Goal: Information Seeking & Learning: Learn about a topic

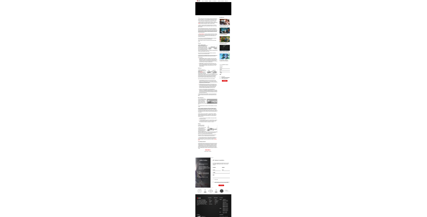
scroll to position [36, 0]
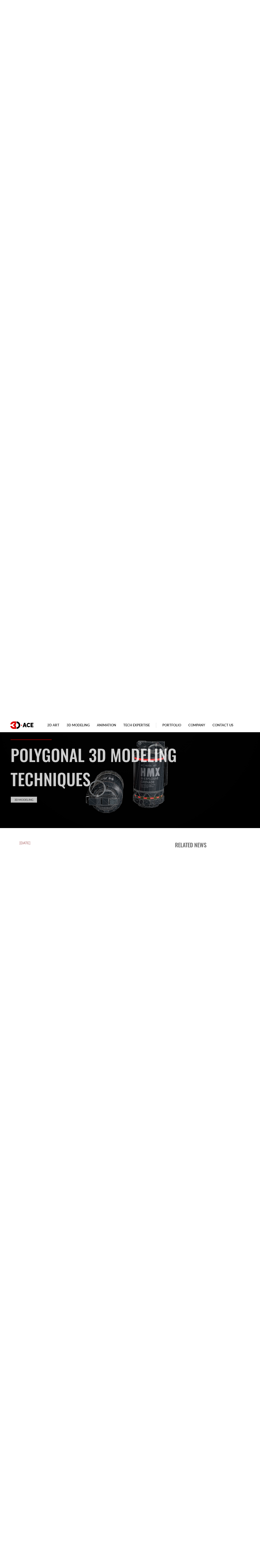
scroll to position [1458, 0]
